Goal: Navigation & Orientation: Find specific page/section

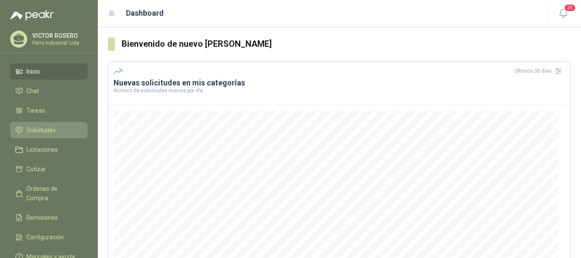
click at [44, 131] on span "Solicitudes" at bounding box center [40, 129] width 29 height 9
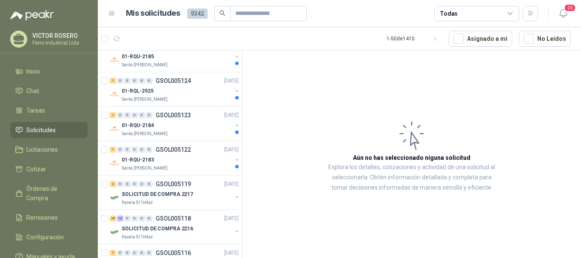
scroll to position [425, 0]
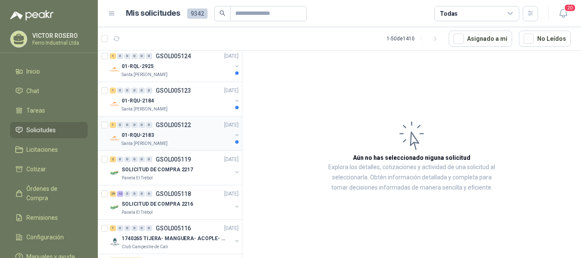
click at [190, 139] on div "01-RQU-2183" at bounding box center [177, 135] width 110 height 10
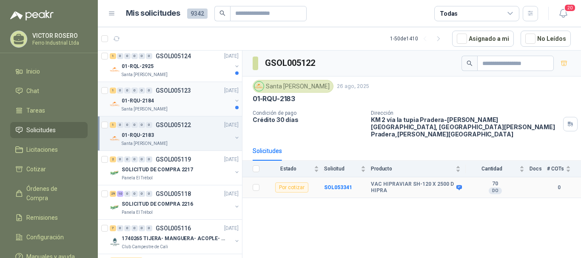
click at [147, 102] on p "01-RQU-2184" at bounding box center [138, 101] width 32 height 8
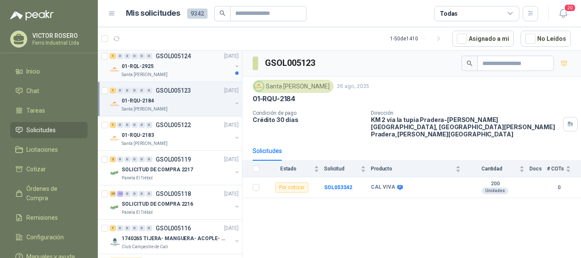
click at [168, 72] on div "Santa [PERSON_NAME]" at bounding box center [177, 74] width 110 height 7
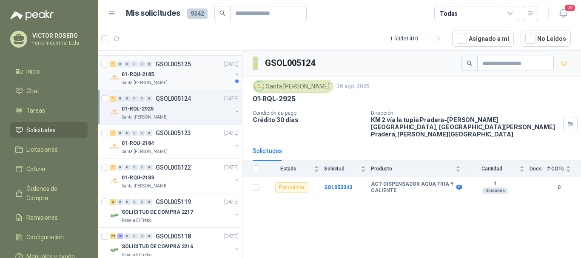
click at [178, 84] on div "Santa [PERSON_NAME]" at bounding box center [177, 83] width 110 height 7
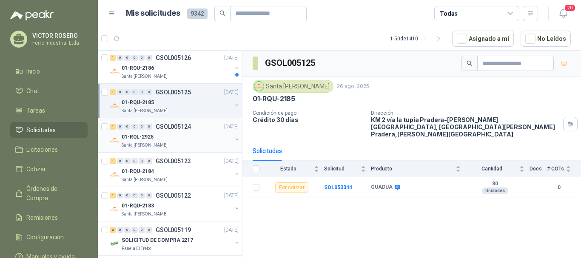
scroll to position [340, 0]
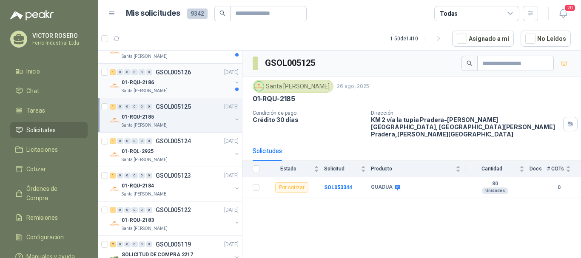
click at [153, 76] on div "1 0 0 0 0 0 GSOL005126 [DATE]" at bounding box center [175, 72] width 131 height 10
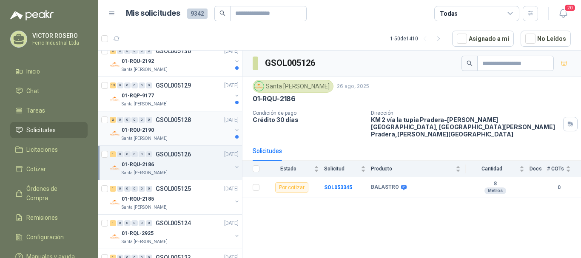
scroll to position [255, 0]
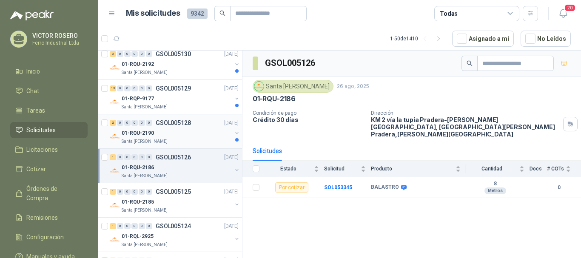
click at [163, 125] on p "GSOL005128" at bounding box center [173, 123] width 35 height 6
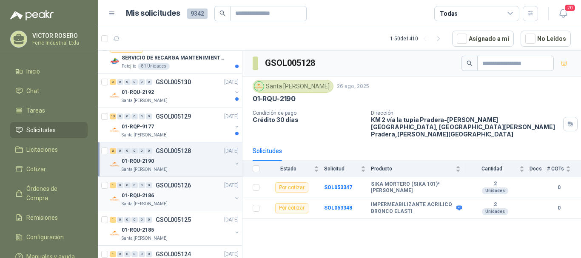
scroll to position [213, 0]
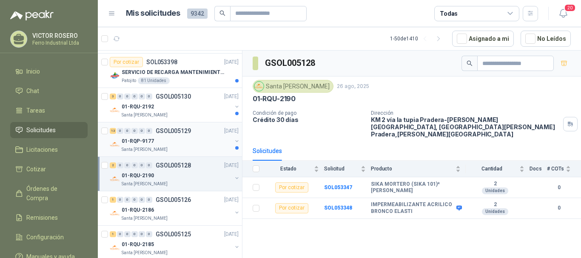
click at [191, 142] on div "01-RQP-9177" at bounding box center [177, 141] width 110 height 10
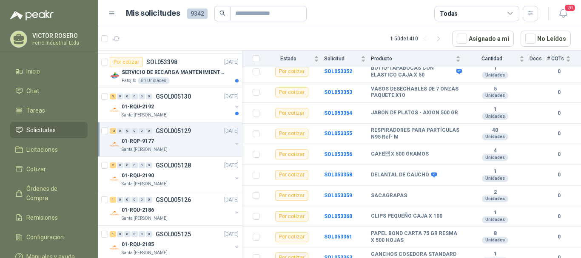
scroll to position [170, 0]
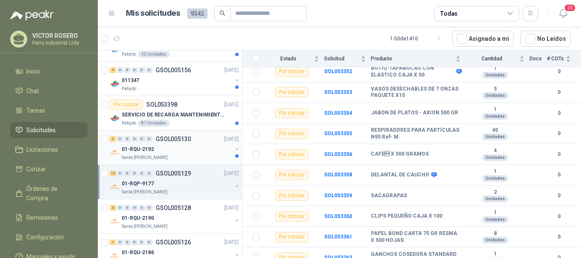
click at [186, 149] on div "01-RQU-2192" at bounding box center [177, 149] width 110 height 10
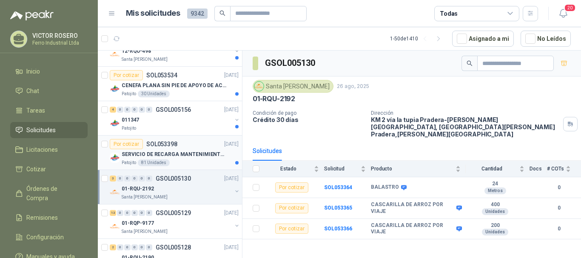
scroll to position [128, 0]
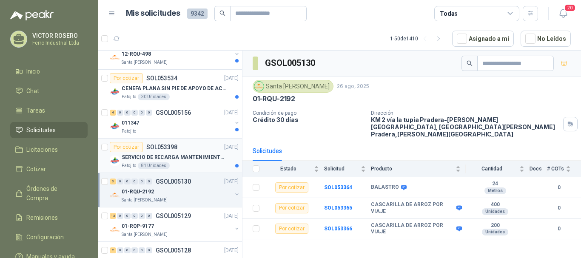
click at [181, 160] on p "SERVICIO DE RECARGA MANTENIMIENTO Y PRESTAMOS DE EXTINTORES" at bounding box center [175, 158] width 106 height 8
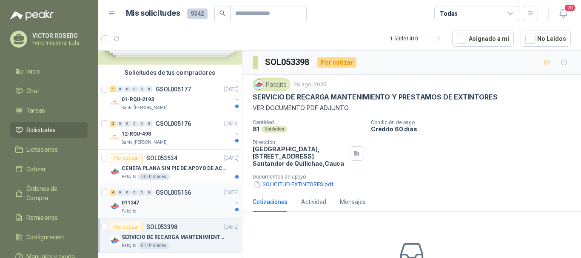
scroll to position [85, 0]
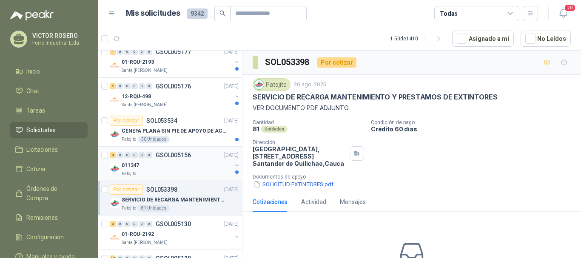
click at [177, 174] on div "Patojito" at bounding box center [177, 174] width 110 height 7
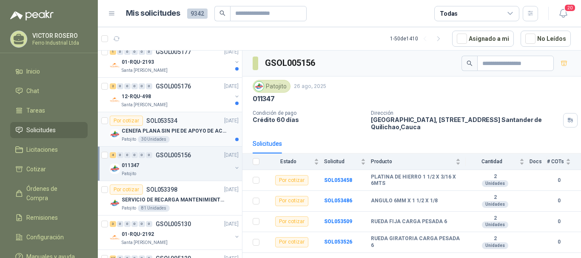
click at [166, 132] on p "CENEFA PLANA SIN PIE DE APOYO DE ACUERDO A LA IMAGEN ADJUNTA" at bounding box center [175, 131] width 106 height 8
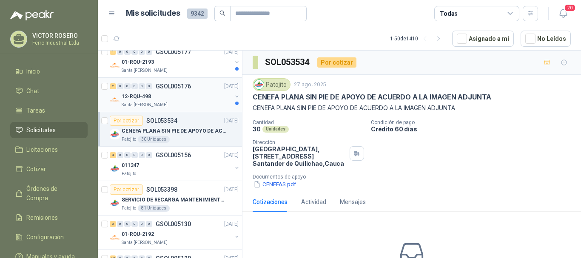
click at [175, 90] on div "2 0 0 0 0 0 GSOL005176 [DATE]" at bounding box center [175, 86] width 131 height 10
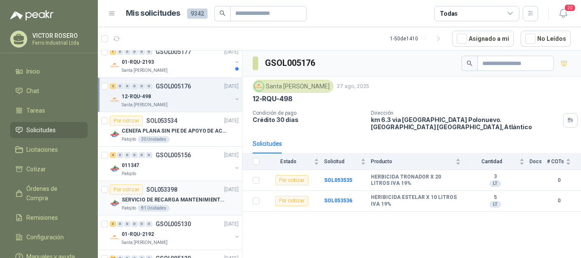
scroll to position [43, 0]
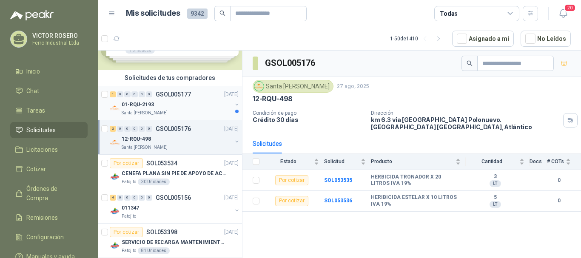
click at [169, 107] on div "01-RQU-2193" at bounding box center [177, 105] width 110 height 10
